Goal: Task Accomplishment & Management: Use online tool/utility

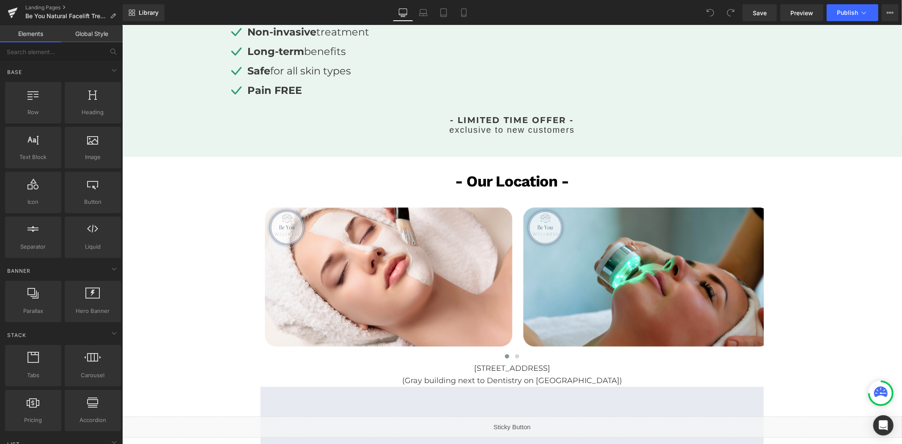
scroll to position [429, 0]
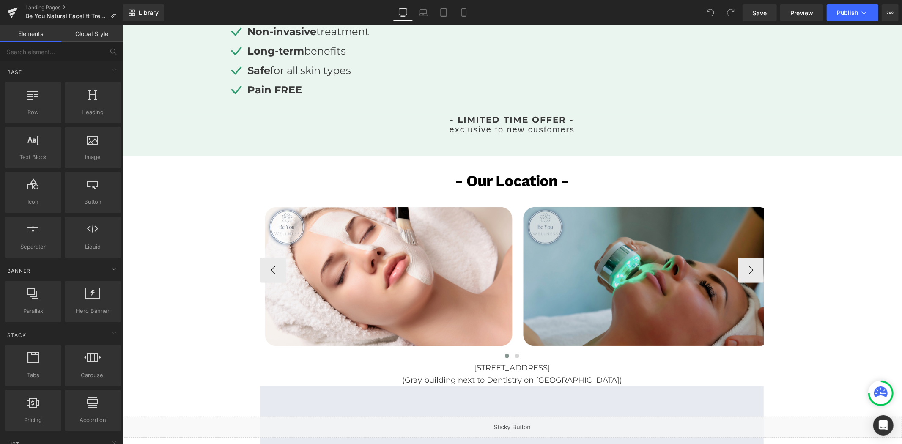
click at [719, 260] on img at bounding box center [647, 271] width 256 height 179
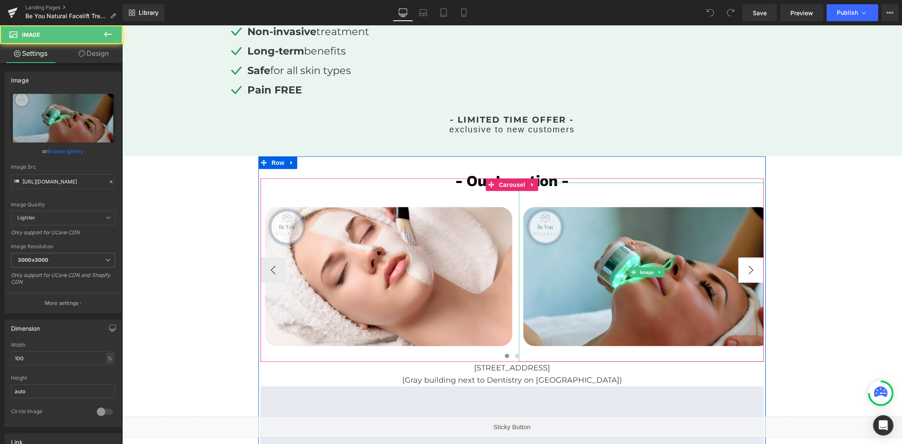
click at [751, 265] on button "›" at bounding box center [750, 269] width 25 height 25
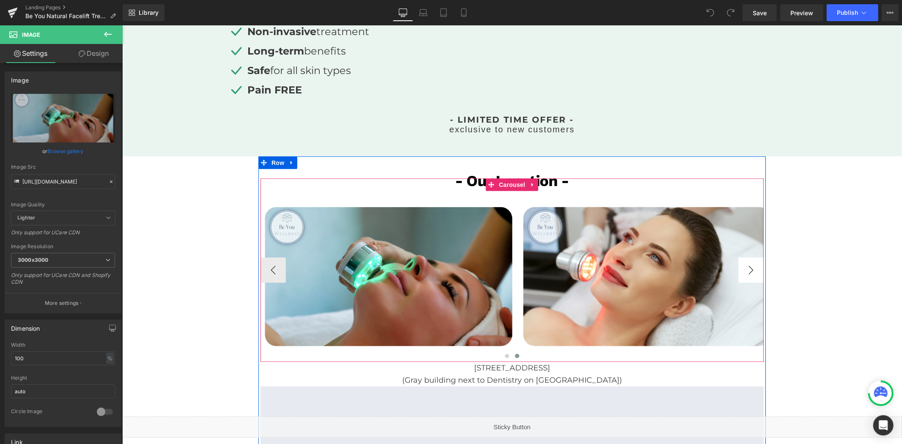
click at [747, 272] on button "›" at bounding box center [750, 269] width 25 height 25
click at [757, 267] on button "›" at bounding box center [750, 269] width 25 height 25
click at [747, 269] on button "›" at bounding box center [750, 269] width 25 height 25
click at [748, 270] on button "›" at bounding box center [750, 269] width 25 height 25
click at [749, 270] on button "›" at bounding box center [750, 269] width 25 height 25
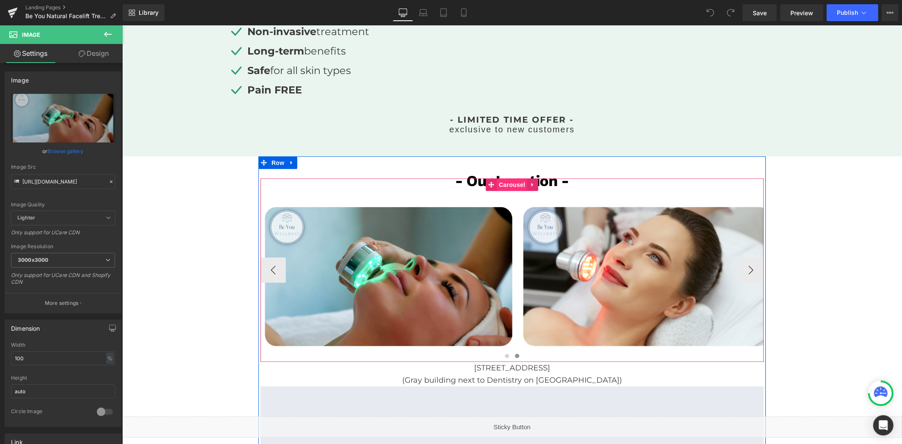
click at [506, 188] on span "Carousel" at bounding box center [512, 184] width 30 height 13
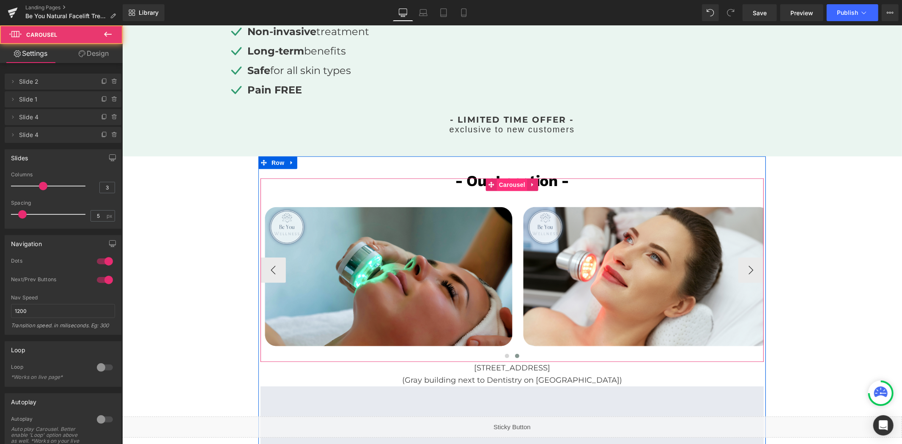
click at [510, 179] on span "Carousel" at bounding box center [512, 184] width 30 height 13
click at [423, 10] on icon at bounding box center [423, 12] width 6 height 4
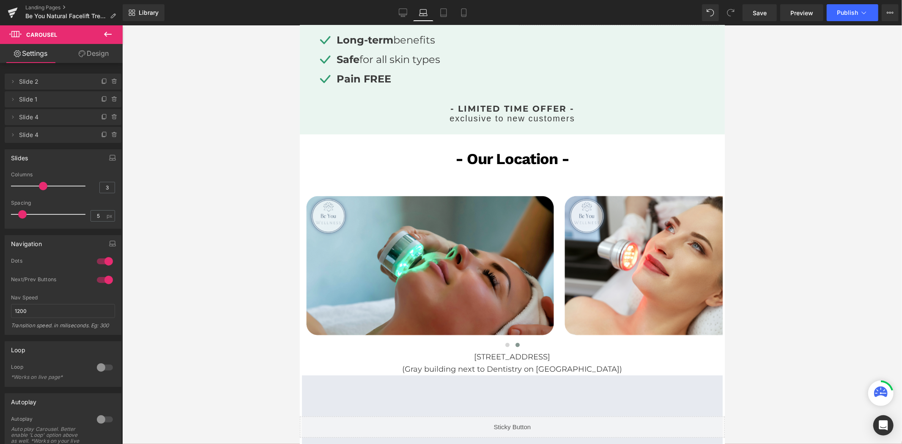
scroll to position [409, 0]
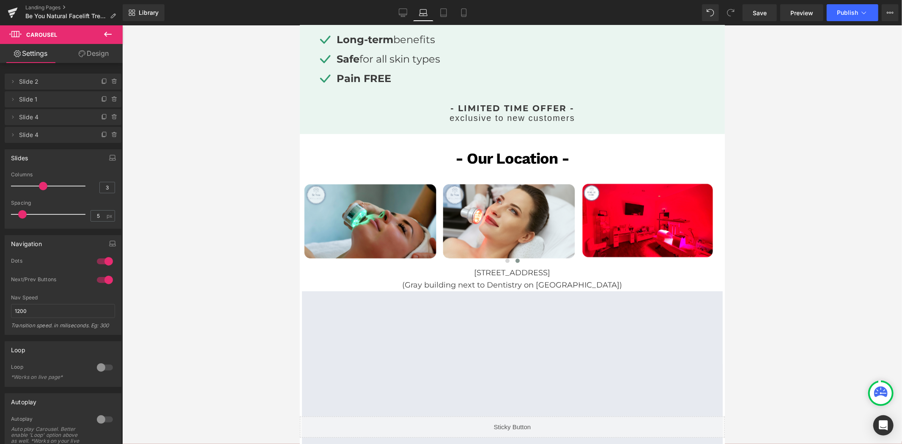
click at [415, 8] on link "Laptop" at bounding box center [423, 12] width 20 height 17
click at [397, 1] on div "Library Laptop Desktop Laptop Tablet Mobile Save Preview Publish Scheduled View…" at bounding box center [513, 12] width 780 height 25
click at [404, 10] on icon at bounding box center [403, 12] width 8 height 8
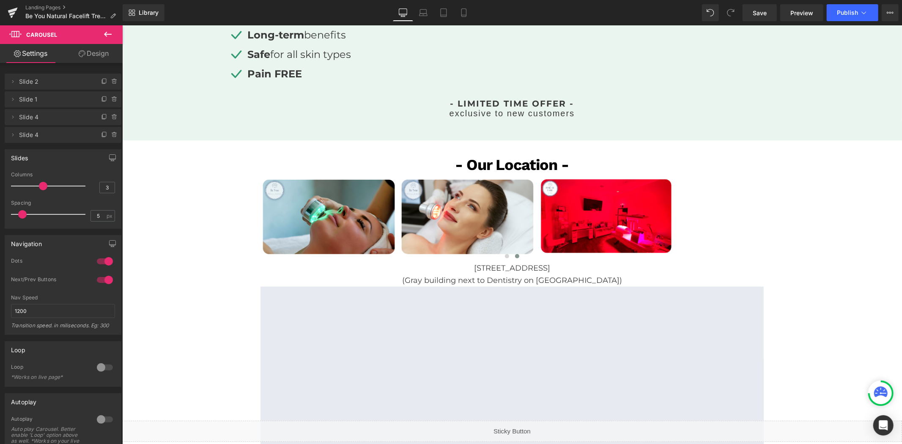
scroll to position [442, 0]
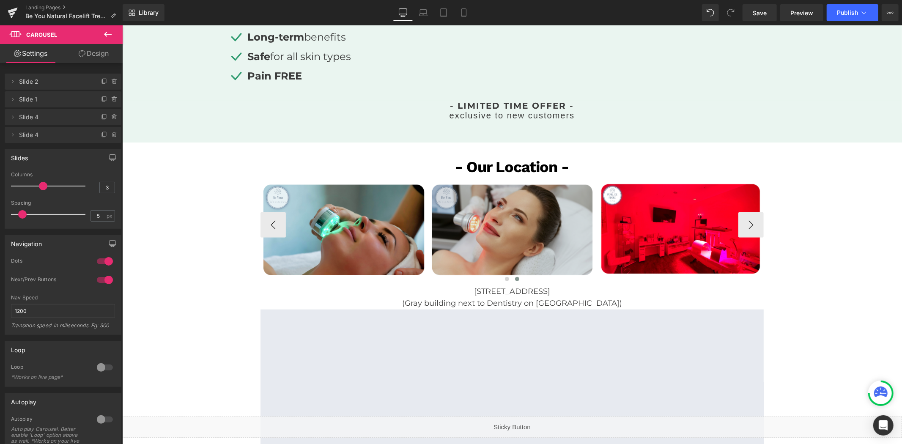
click at [519, 196] on img at bounding box center [512, 226] width 166 height 116
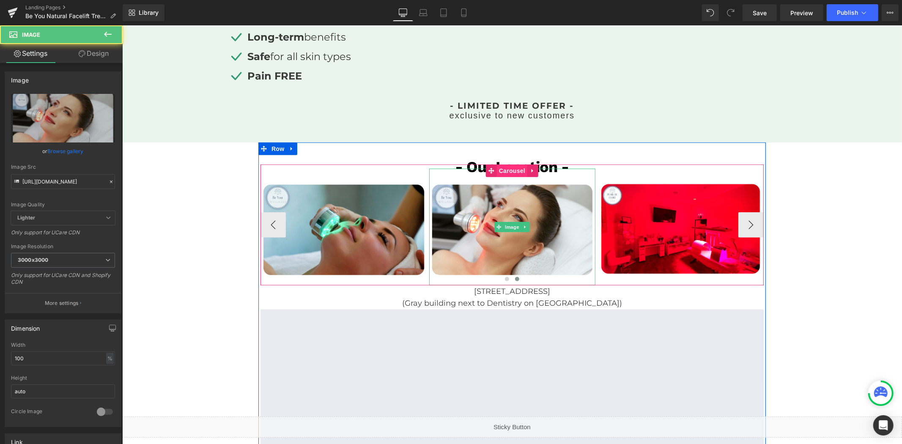
click at [518, 166] on span "Carousel" at bounding box center [512, 170] width 30 height 13
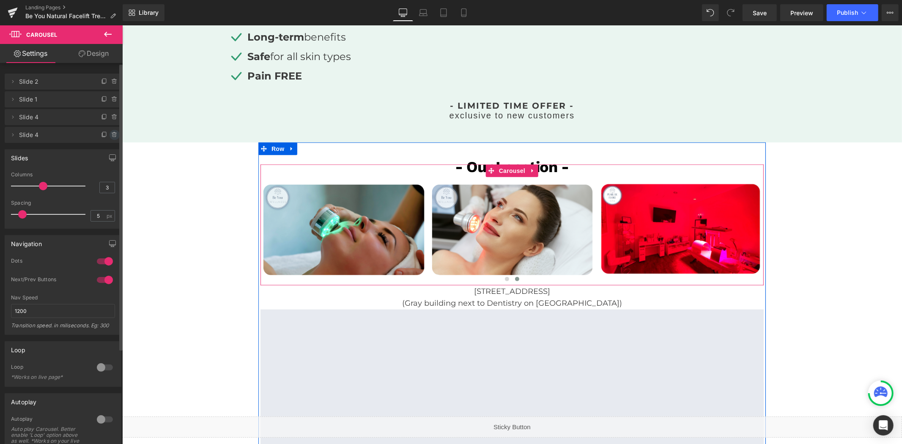
click at [111, 137] on icon at bounding box center [114, 135] width 7 height 7
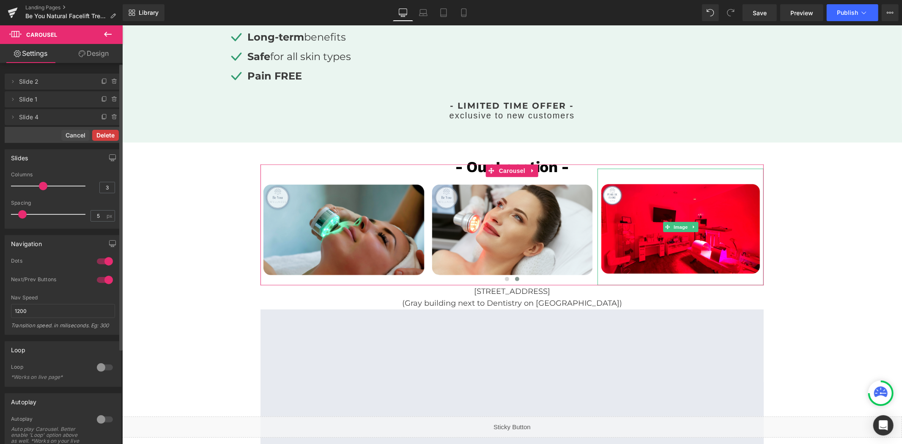
click at [111, 137] on button "Delete" at bounding box center [105, 135] width 27 height 11
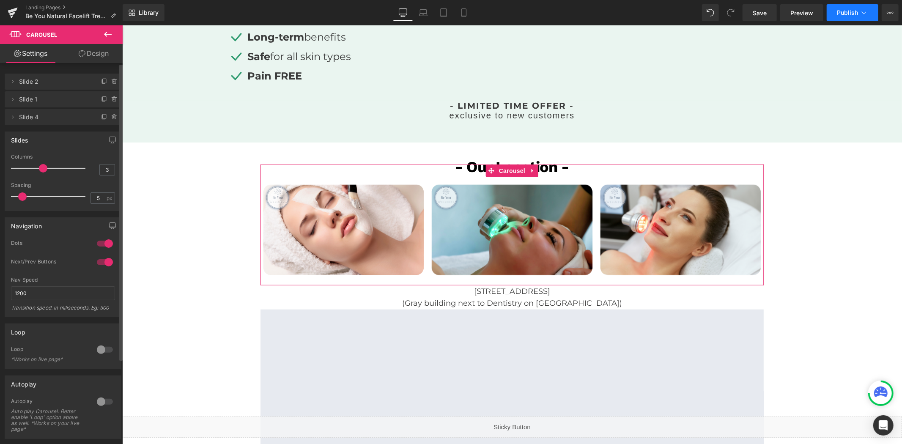
click at [843, 14] on span "Publish" at bounding box center [847, 12] width 21 height 7
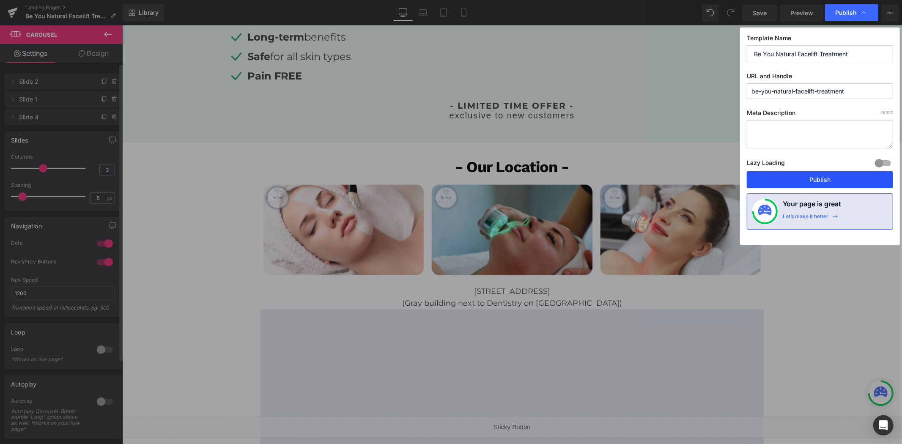
click at [832, 179] on button "Publish" at bounding box center [820, 179] width 146 height 17
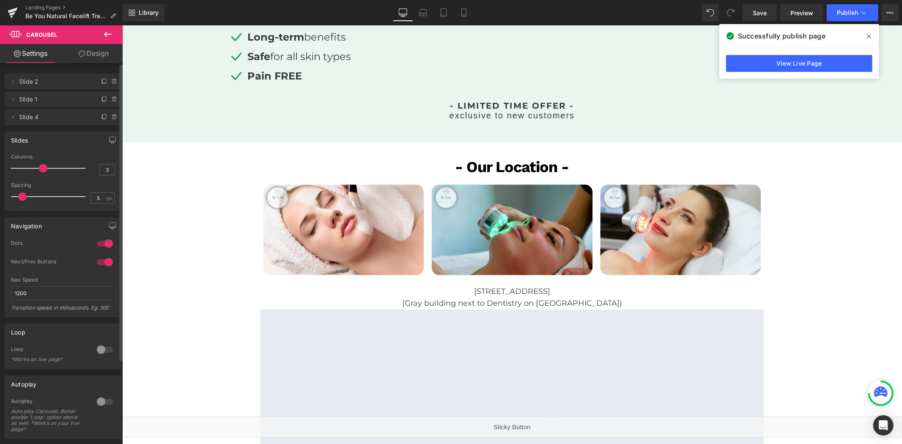
click at [56, 0] on div "Landing Pages Be You Natural Facelift Treatment" at bounding box center [61, 12] width 123 height 25
click at [50, 5] on link "Landing Pages" at bounding box center [73, 7] width 97 height 7
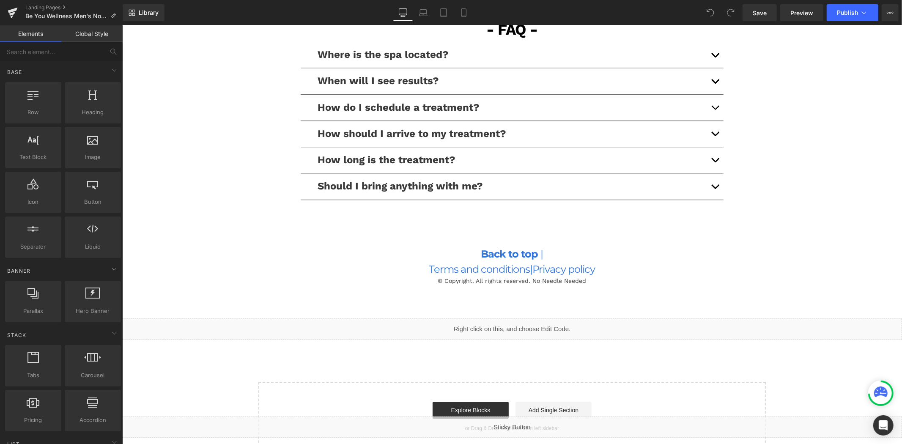
scroll to position [1928, 0]
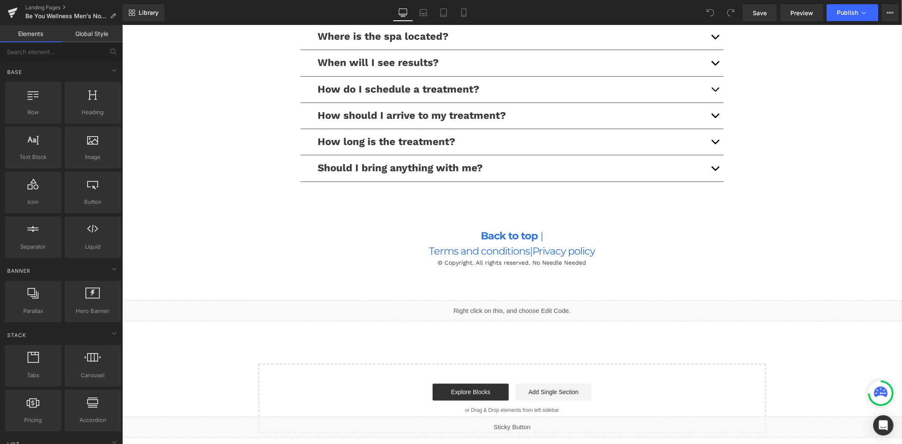
click at [530, 251] on span "|" at bounding box center [531, 251] width 3 height 12
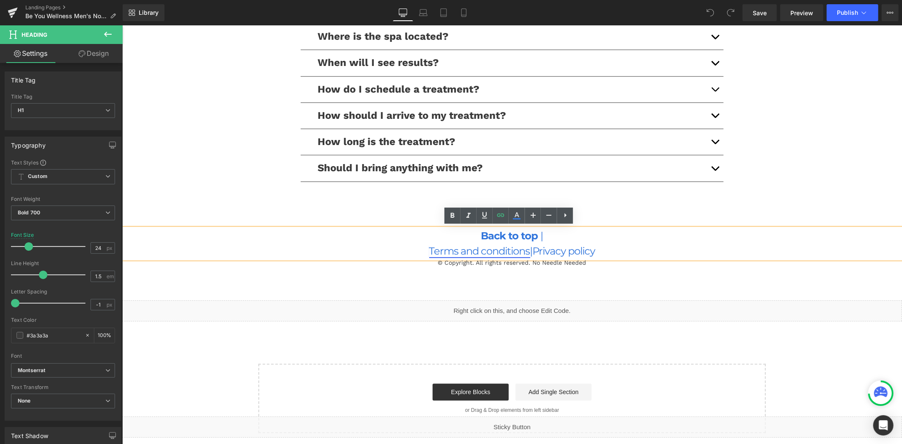
click at [525, 249] on link "Terms and conditions" at bounding box center [479, 251] width 101 height 12
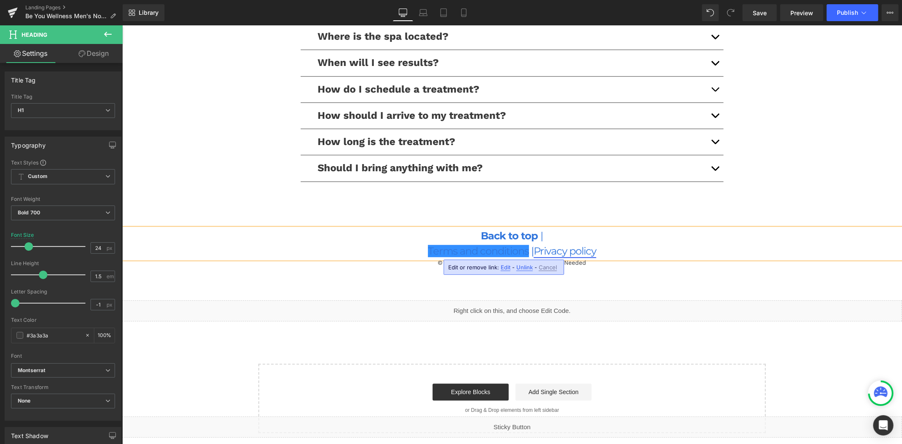
click at [533, 249] on link "Privacy policy" at bounding box center [564, 251] width 63 height 12
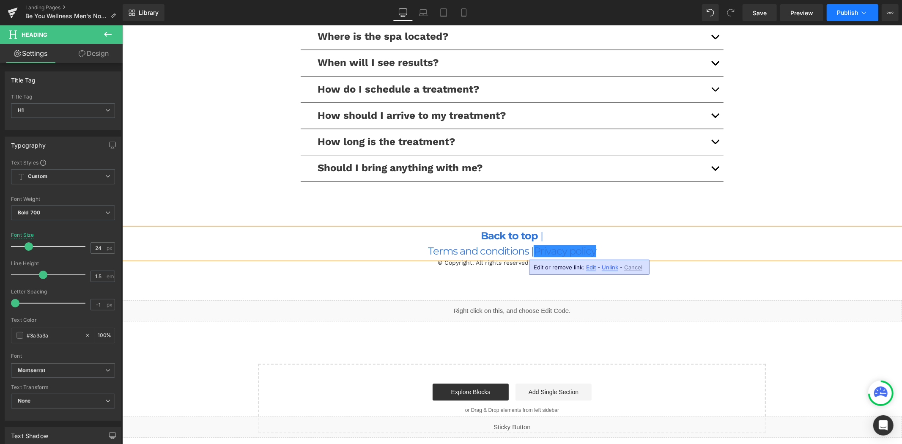
click at [867, 8] on icon at bounding box center [864, 12] width 8 height 8
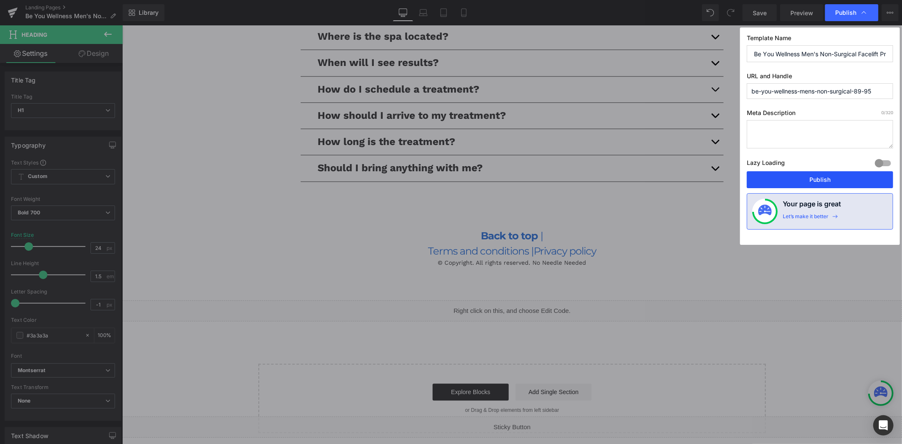
click at [836, 187] on button "Publish" at bounding box center [820, 179] width 146 height 17
